Goal: Transaction & Acquisition: Purchase product/service

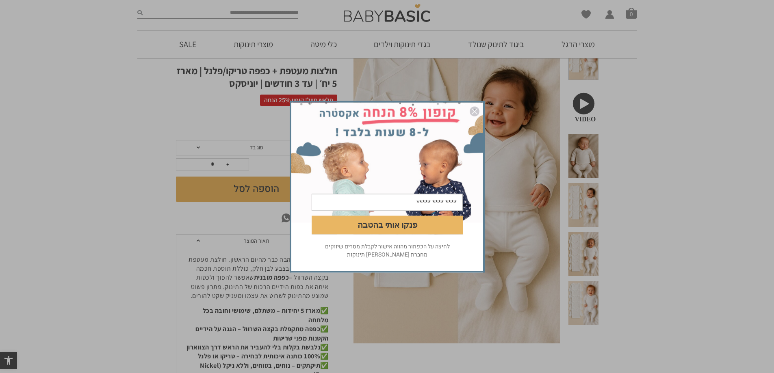
scroll to position [41, 0]
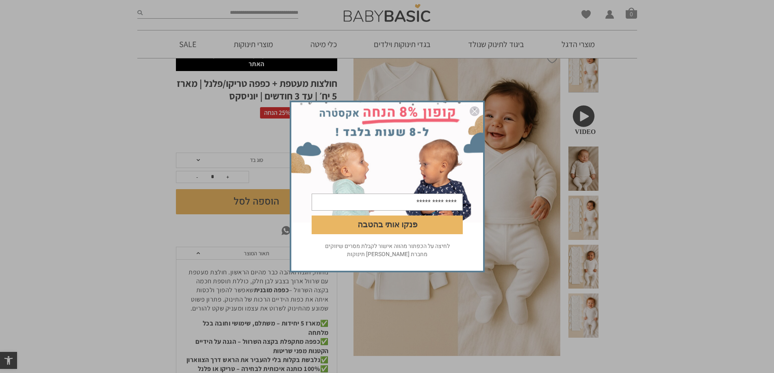
click at [588, 179] on div "פנקו אותי בהטבה לחיצה על הכפתור מהווה אישור לקבלת מסרים שיווקים מחברת [PERSON_N…" at bounding box center [387, 186] width 774 height 373
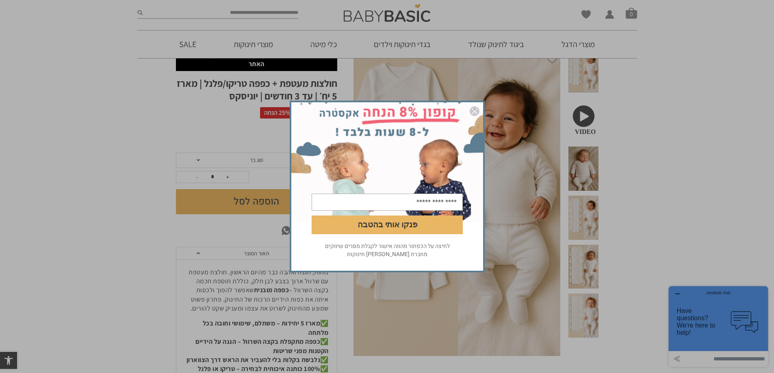
click at [381, 199] on input "email" at bounding box center [387, 202] width 151 height 17
type input "**********"
click at [402, 226] on button "פנקו אותי בהטבה" at bounding box center [387, 225] width 151 height 19
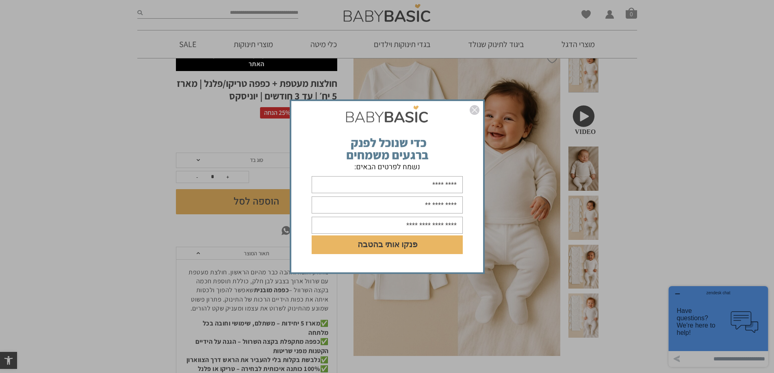
click at [453, 179] on input "text" at bounding box center [387, 184] width 151 height 17
type input "***"
type input "******"
type input "**********"
click at [421, 249] on button "פנקו אותי בהטבה" at bounding box center [387, 245] width 151 height 19
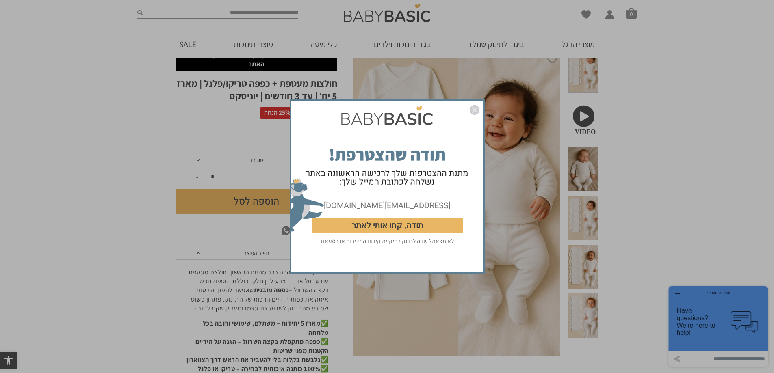
click at [388, 221] on button "תודה, קחו אותי לאתר" at bounding box center [387, 225] width 151 height 15
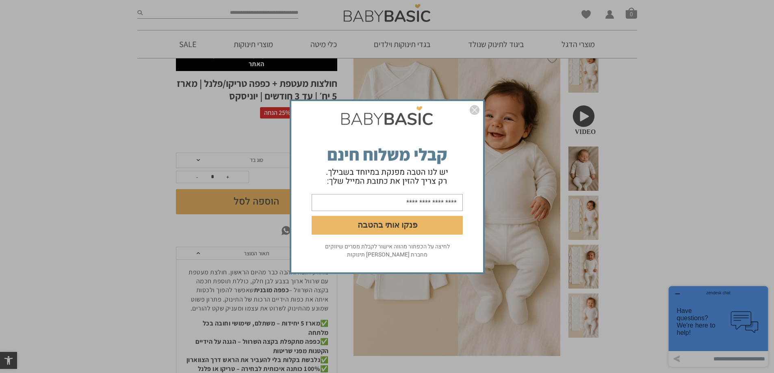
click at [472, 108] on img "סגור" at bounding box center [475, 110] width 10 height 10
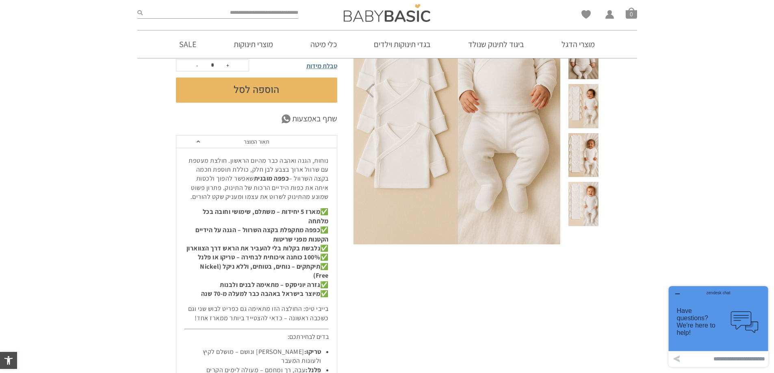
scroll to position [41, 0]
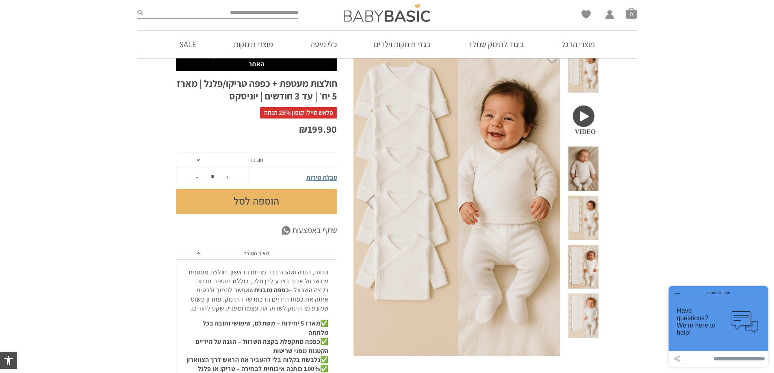
click at [308, 113] on span "פלאש סייל! קופון 25% הנחה" at bounding box center [298, 112] width 77 height 11
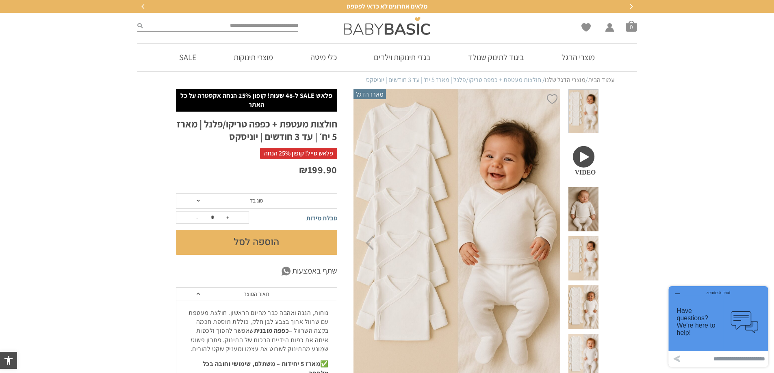
click at [268, 200] on span "סוג בד" at bounding box center [256, 200] width 161 height 15
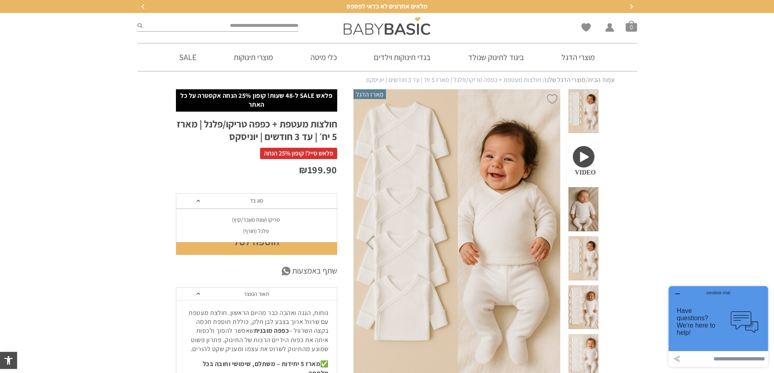
click at [264, 231] on div "פלנל (חורף)" at bounding box center [256, 231] width 161 height 7
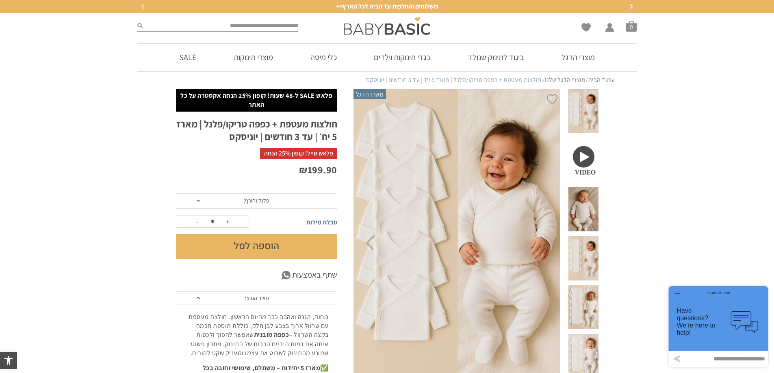
click at [589, 187] on span at bounding box center [583, 209] width 30 height 44
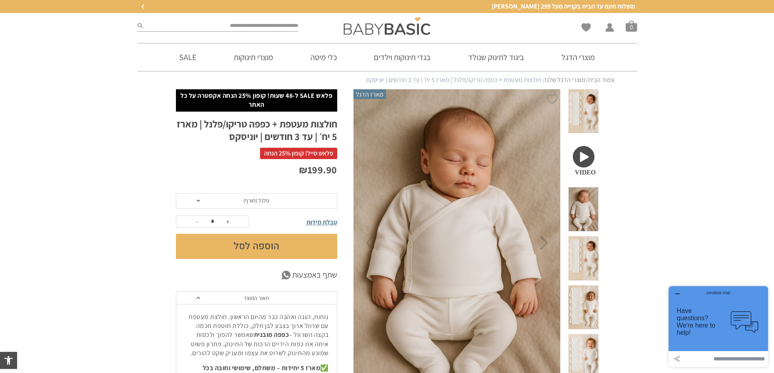
click at [591, 236] on span at bounding box center [583, 258] width 30 height 44
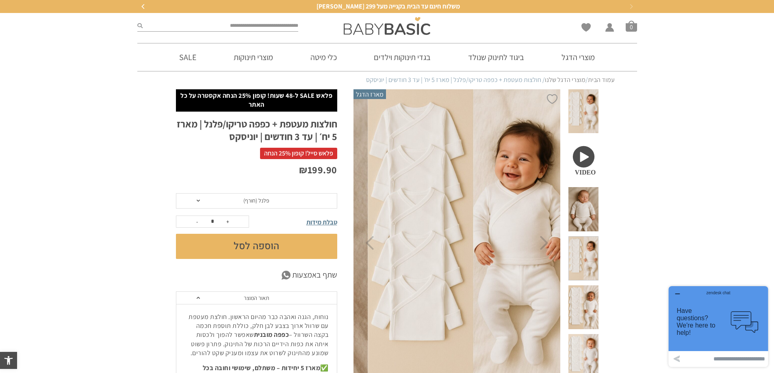
click at [592, 248] on div at bounding box center [583, 260] width 30 height 49
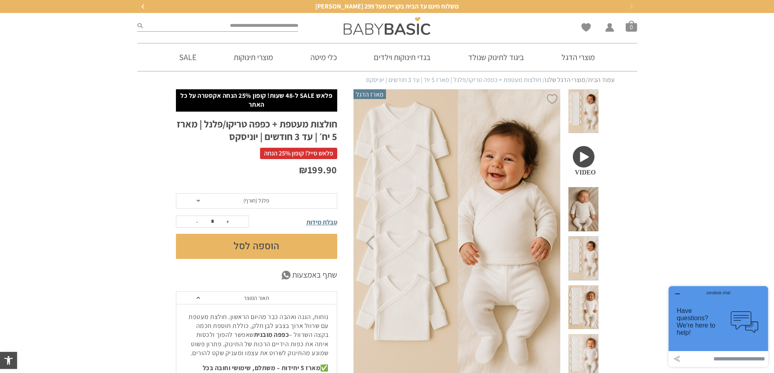
click at [593, 286] on span at bounding box center [583, 308] width 30 height 44
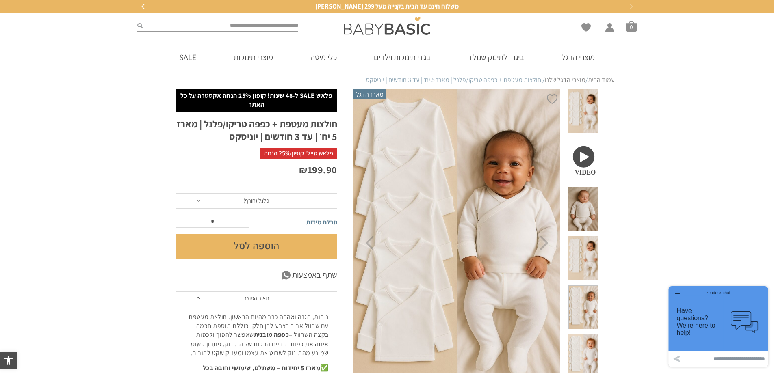
click at [592, 334] on span at bounding box center [583, 356] width 30 height 44
